Goal: Information Seeking & Learning: Learn about a topic

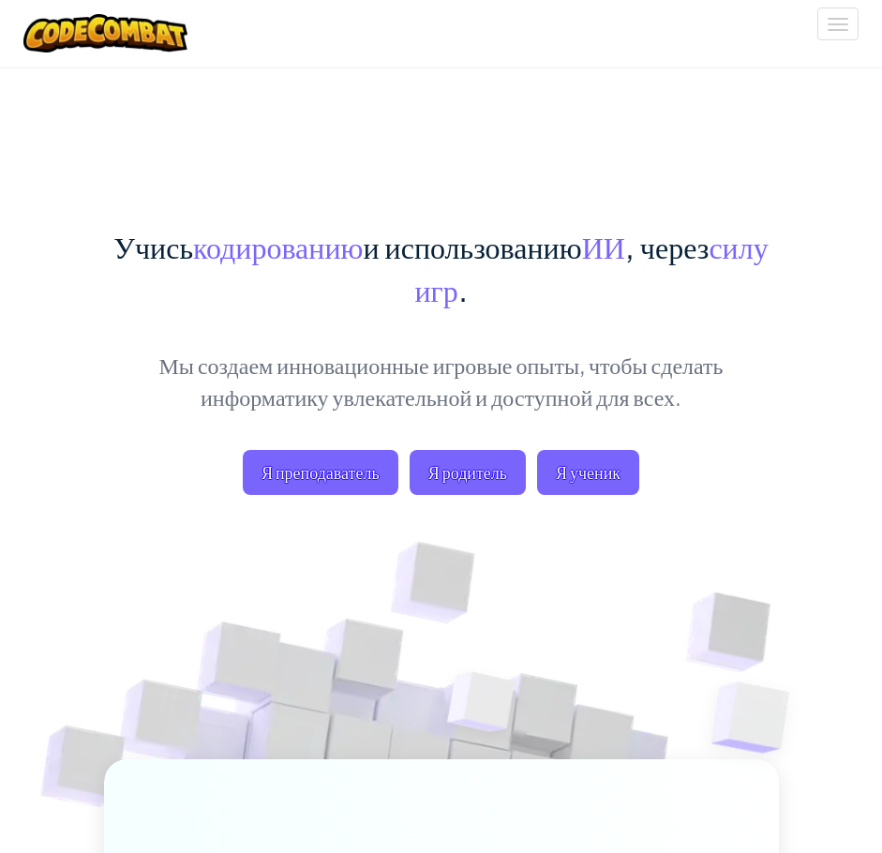
click at [587, 480] on span "Я ученик" at bounding box center [588, 472] width 102 height 45
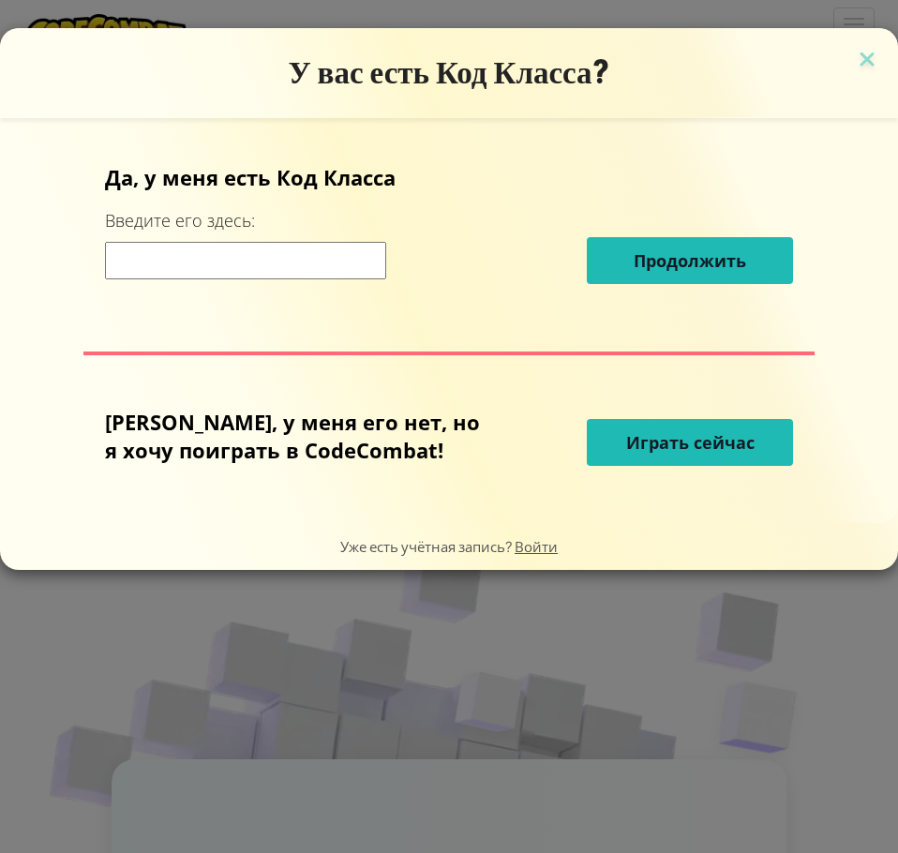
click at [251, 259] on input at bounding box center [245, 260] width 281 height 37
click at [709, 442] on span "Играть сейчас" at bounding box center [690, 442] width 128 height 22
click at [872, 56] on img at bounding box center [867, 61] width 24 height 28
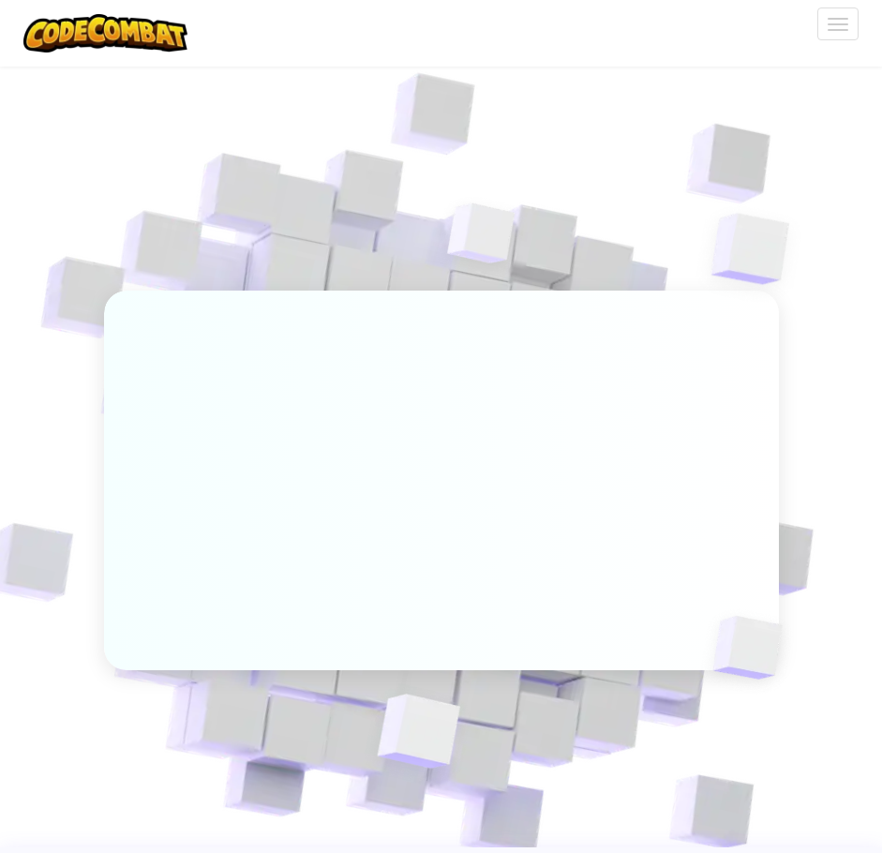
scroll to position [1031, 0]
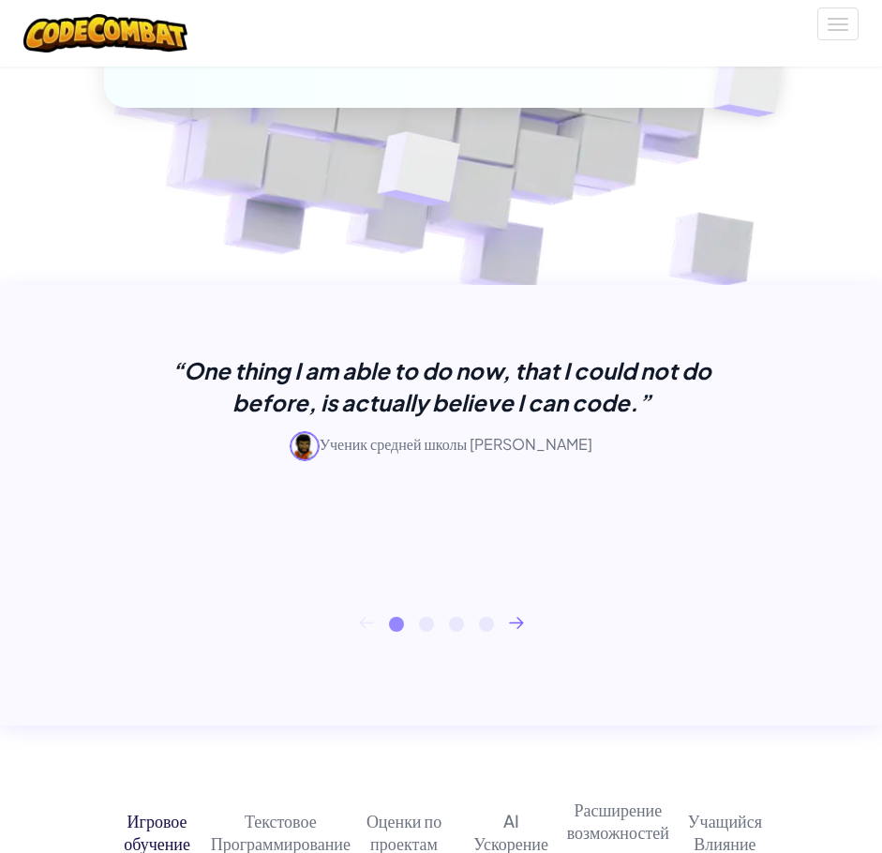
click at [519, 617] on icon at bounding box center [516, 623] width 15 height 12
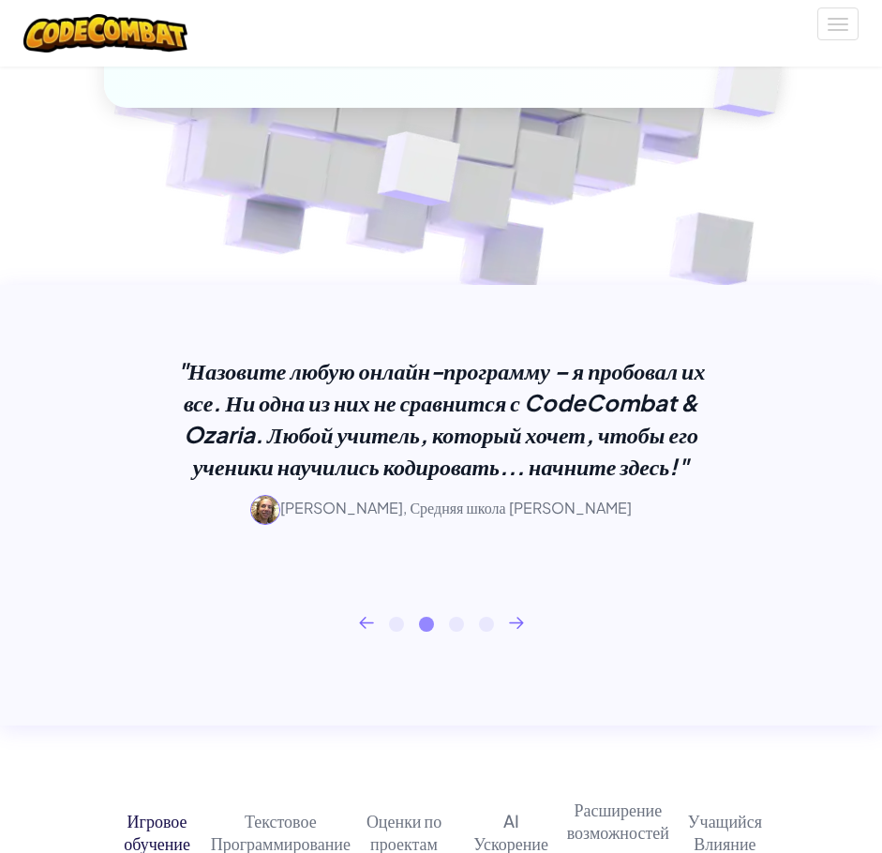
click at [519, 617] on icon at bounding box center [516, 623] width 15 height 12
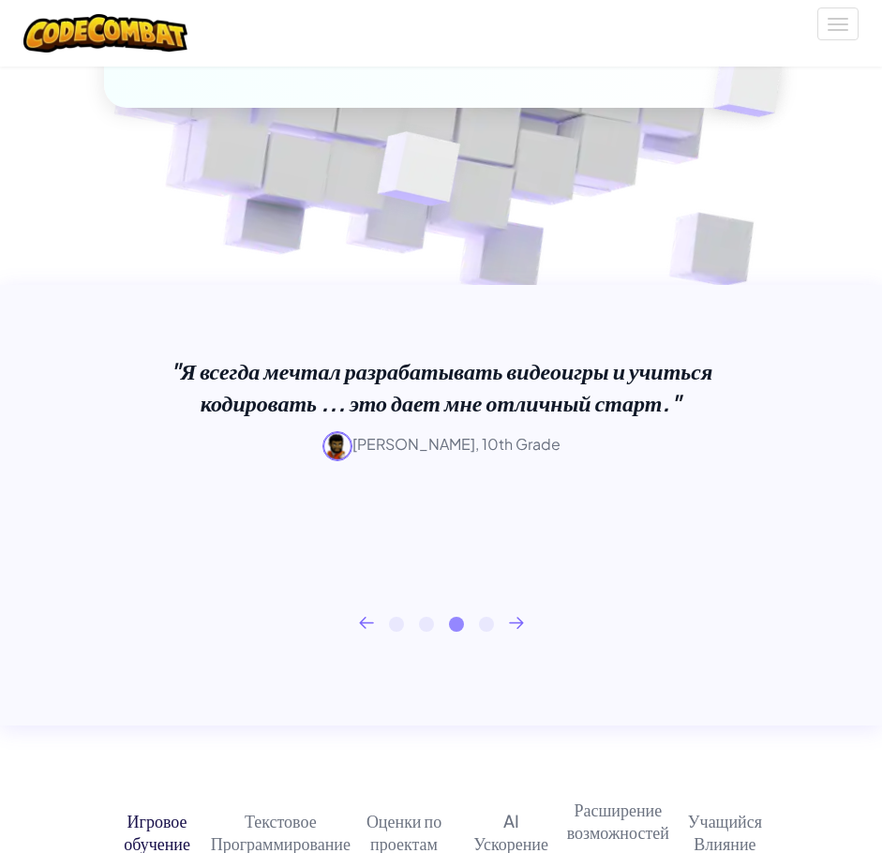
click at [519, 617] on icon at bounding box center [516, 623] width 15 height 12
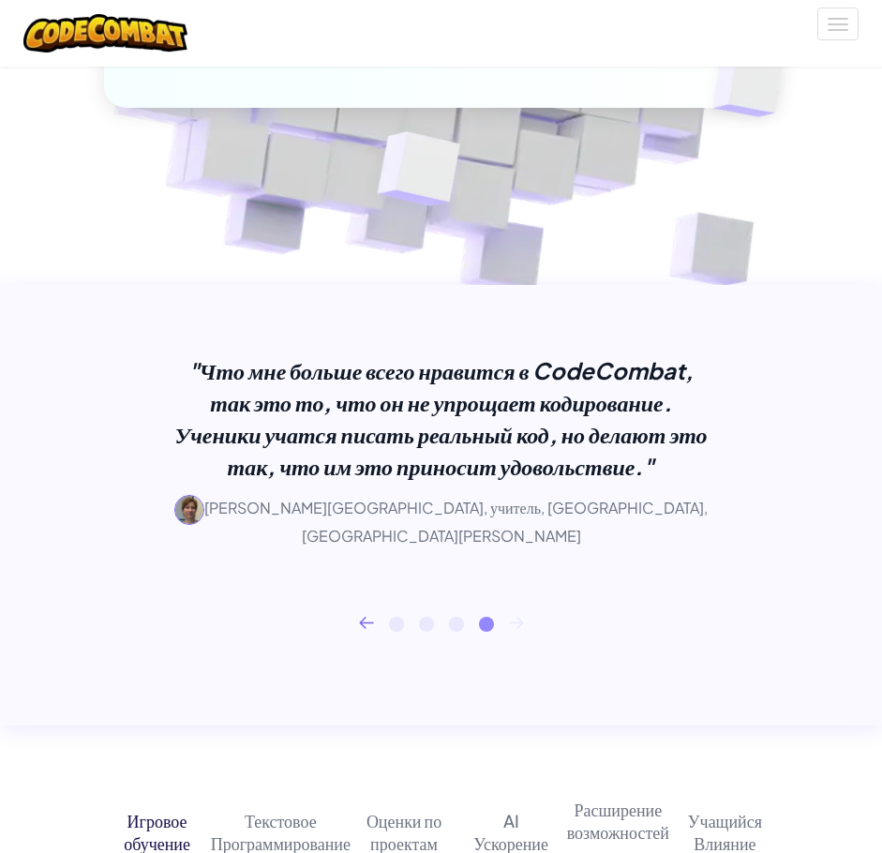
click at [520, 617] on icon at bounding box center [516, 623] width 15 height 12
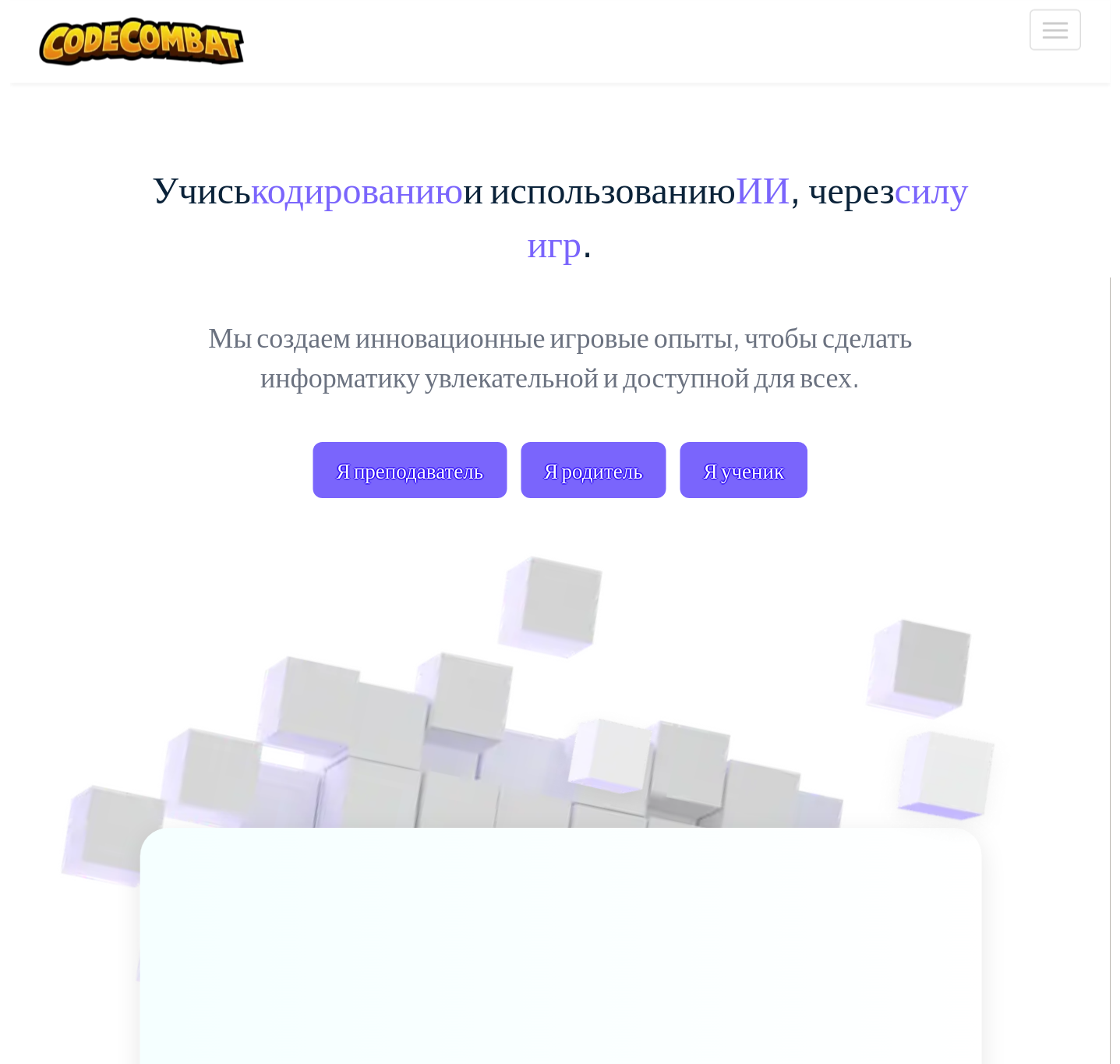
scroll to position [0, 0]
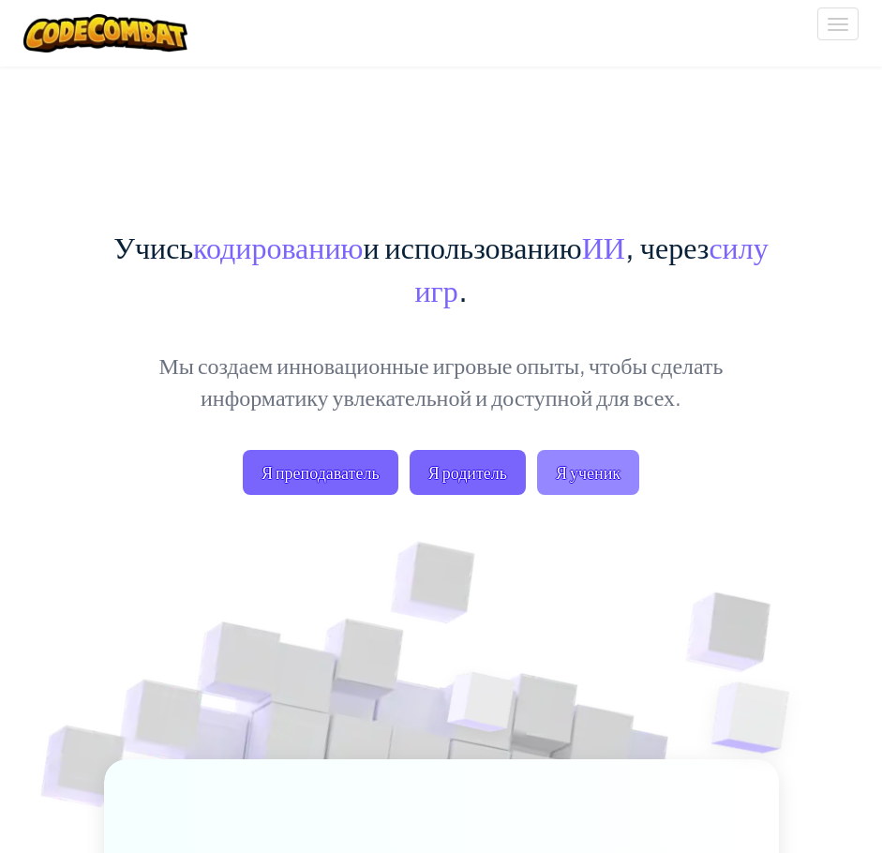
click at [595, 474] on span "Я ученик" at bounding box center [588, 472] width 102 height 45
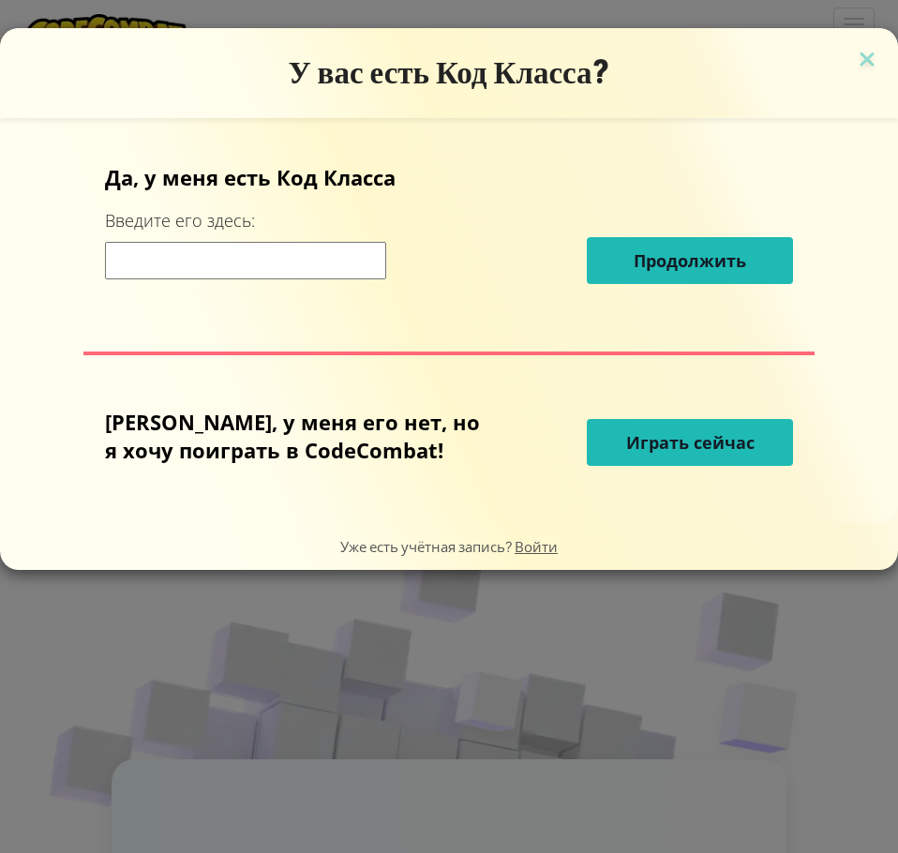
click at [653, 453] on span "Играть сейчас" at bounding box center [690, 442] width 128 height 22
click at [653, 442] on span "Играть сейчас" at bounding box center [690, 442] width 128 height 22
click at [686, 432] on span "Играть сейчас" at bounding box center [690, 442] width 128 height 22
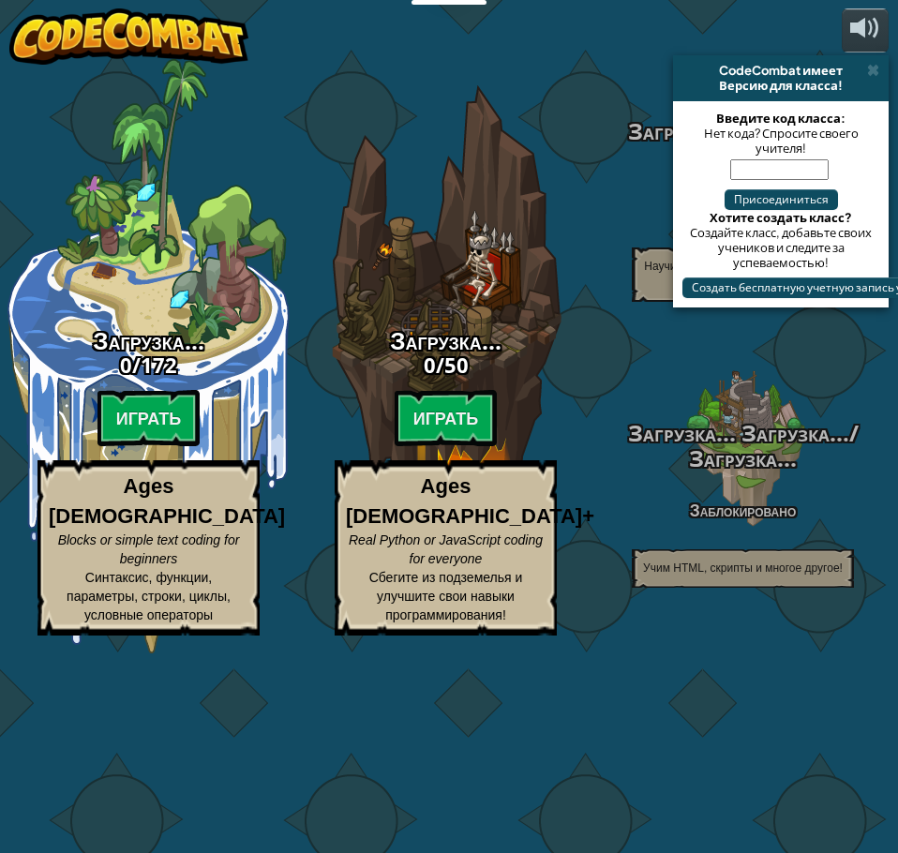
select select "ru"
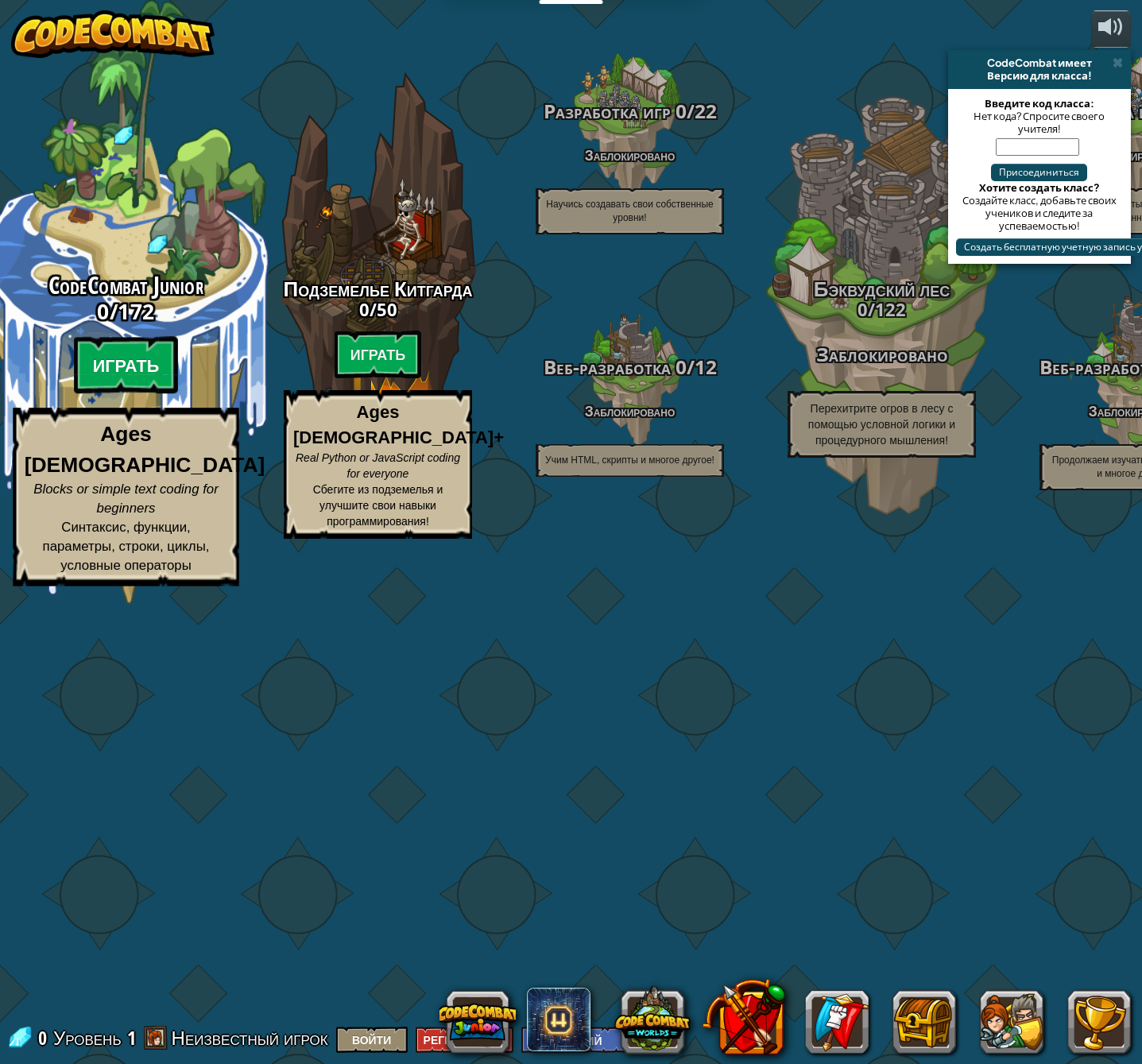
click at [130, 394] on btn "Играть" at bounding box center [126, 365] width 105 height 57
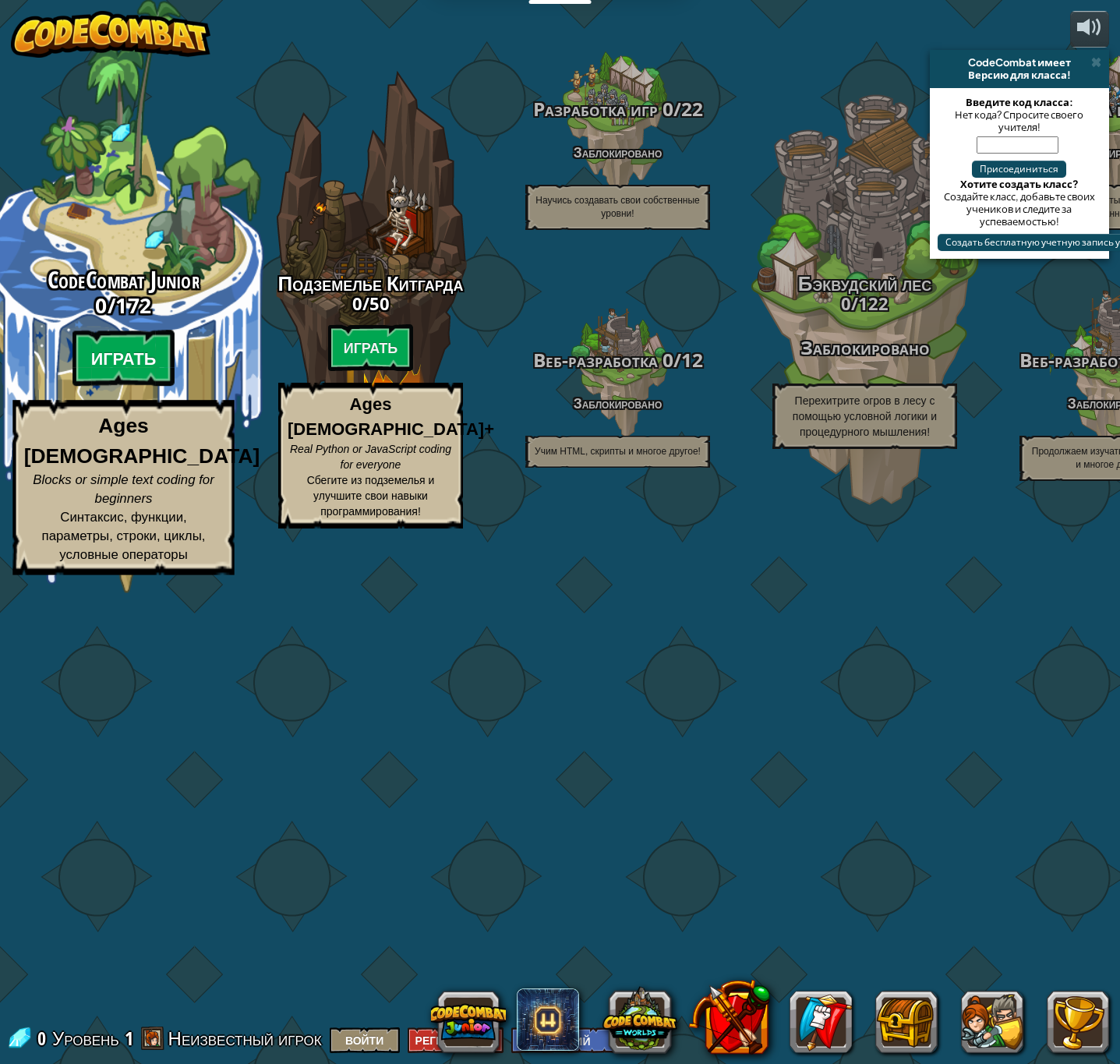
select select "ru"
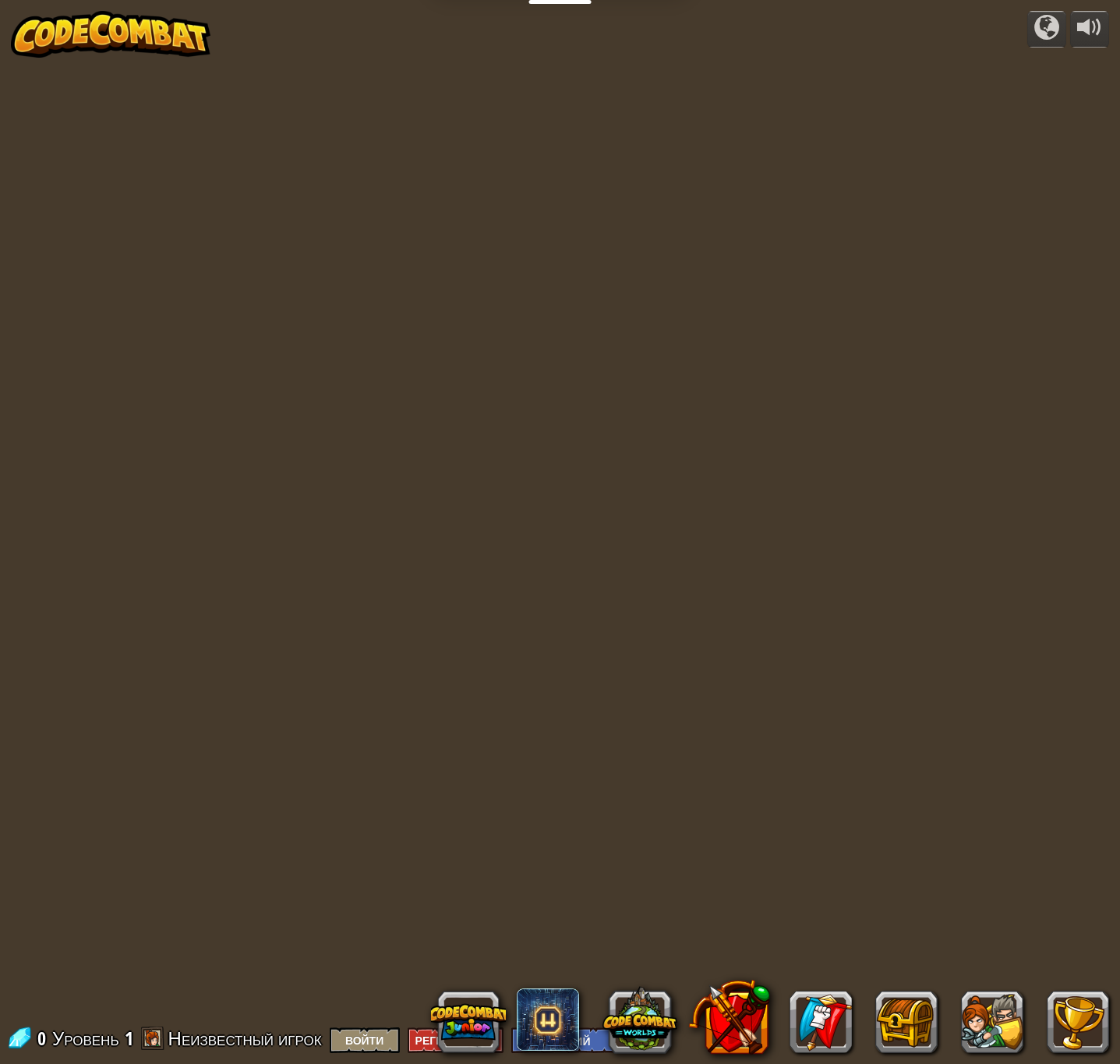
select select "ru"
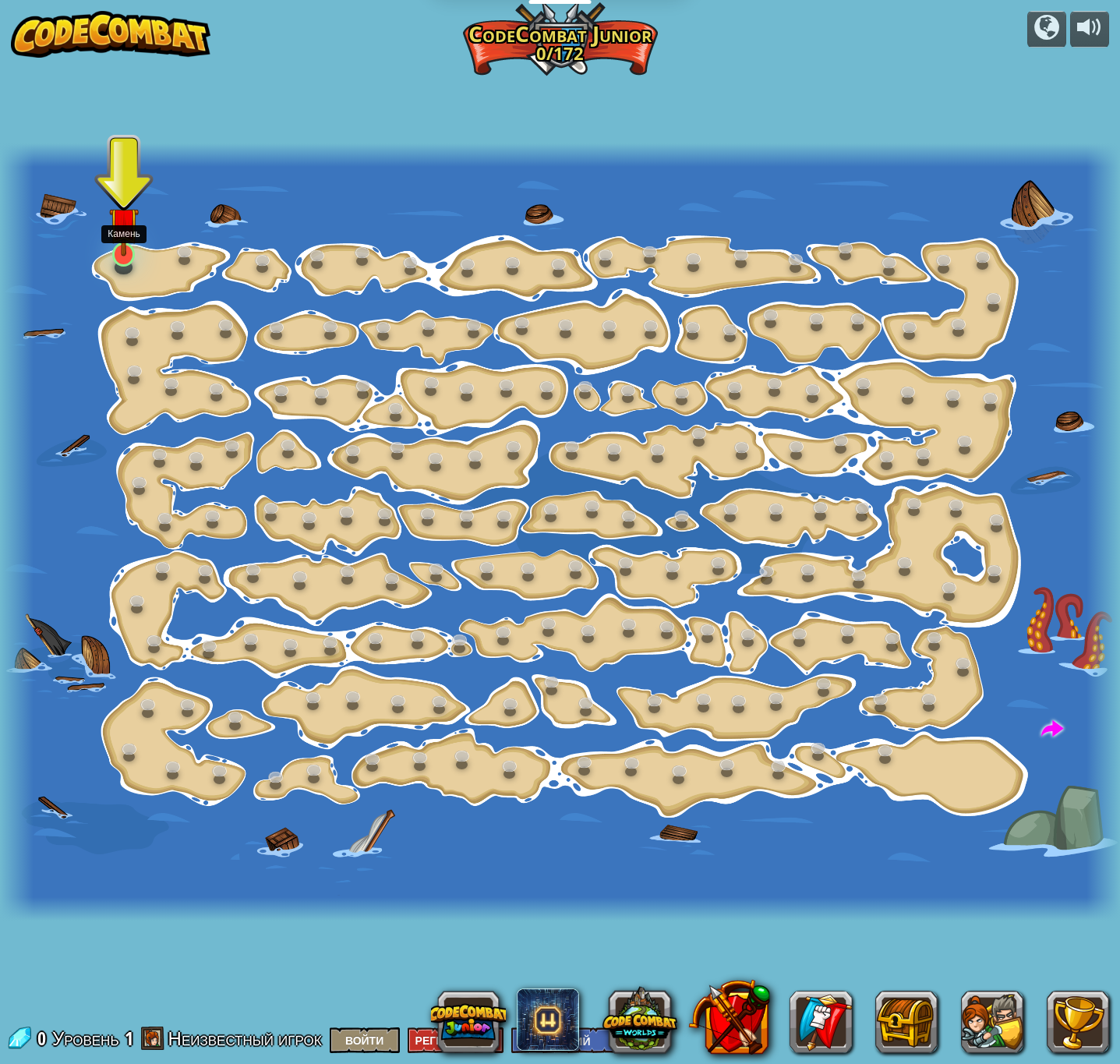
click at [121, 257] on div at bounding box center [123, 254] width 22 height 24
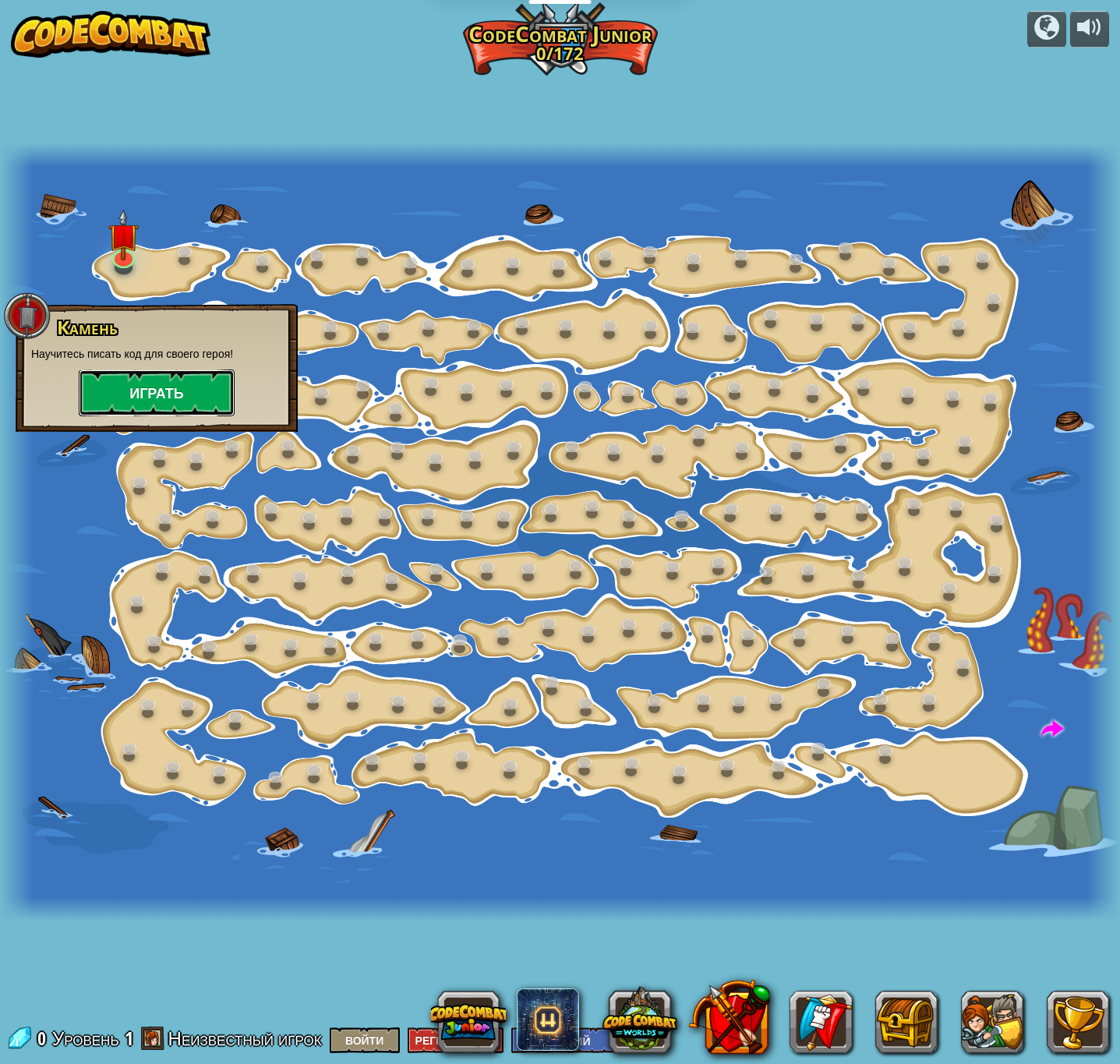
click at [148, 384] on button "Играть" at bounding box center [156, 392] width 155 height 47
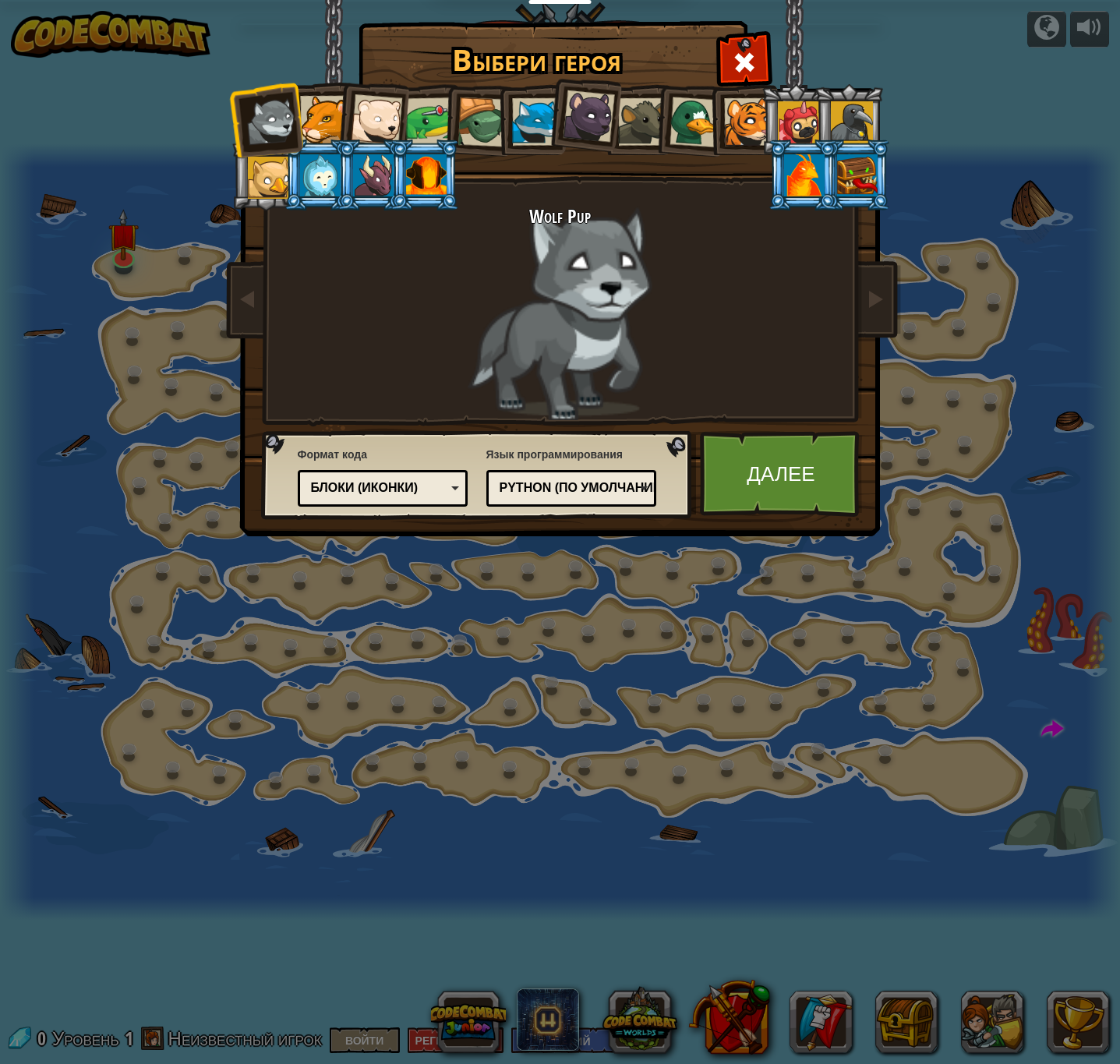
click at [733, 125] on div at bounding box center [799, 122] width 42 height 42
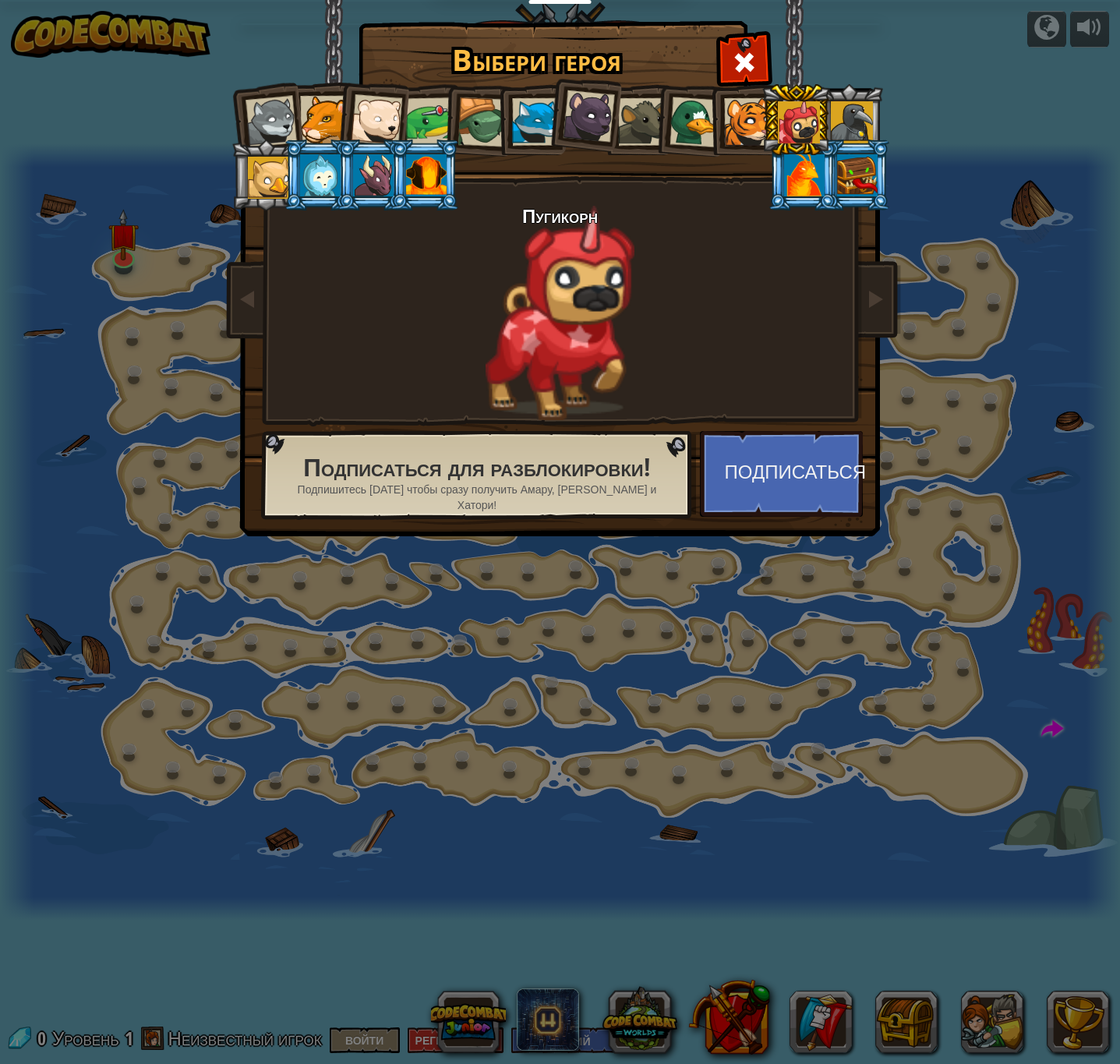
click at [688, 129] on div at bounding box center [693, 121] width 51 height 51
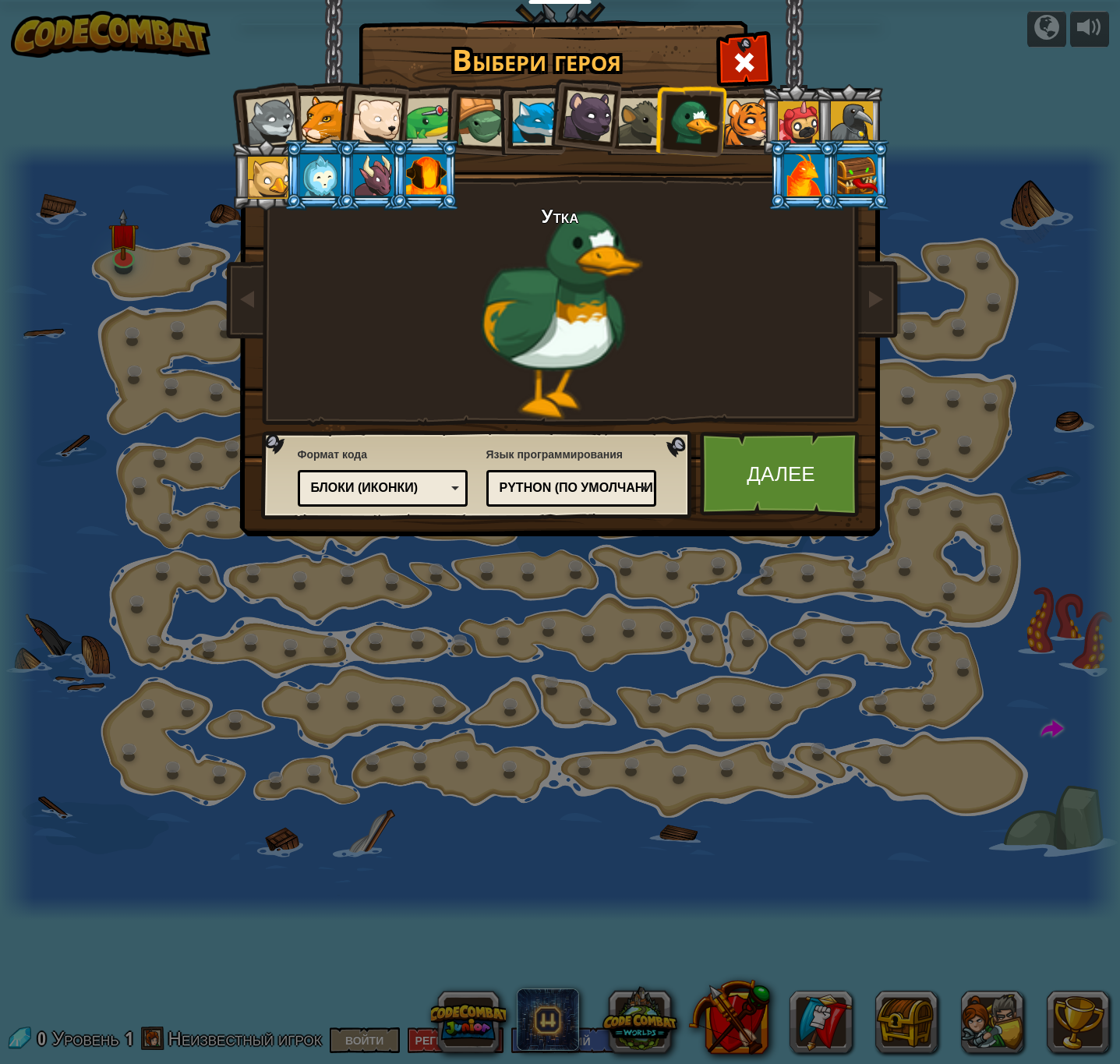
click at [534, 127] on div at bounding box center [535, 121] width 47 height 47
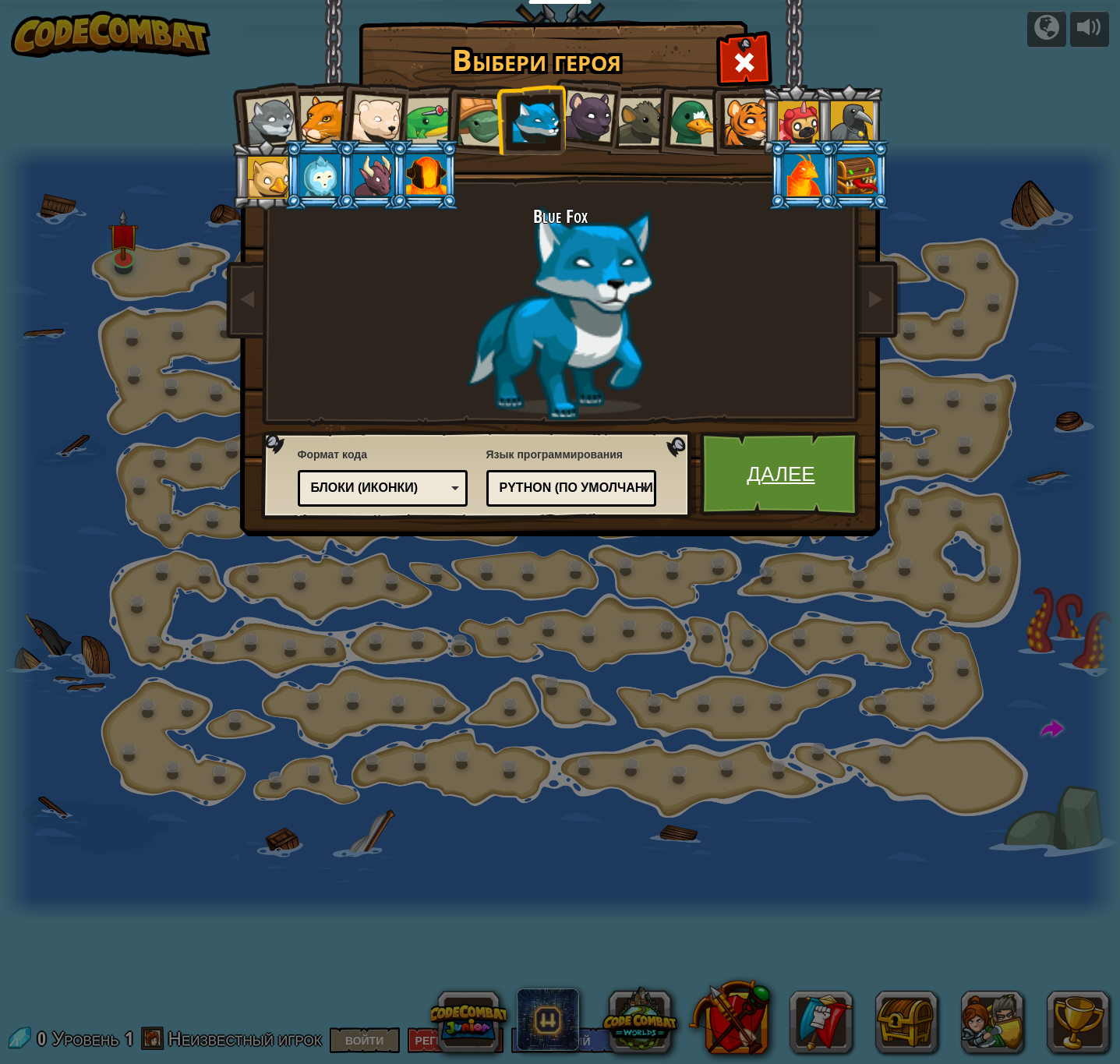
click at [733, 472] on link "Далее" at bounding box center [782, 473] width 163 height 86
